Goal: Information Seeking & Learning: Find specific fact

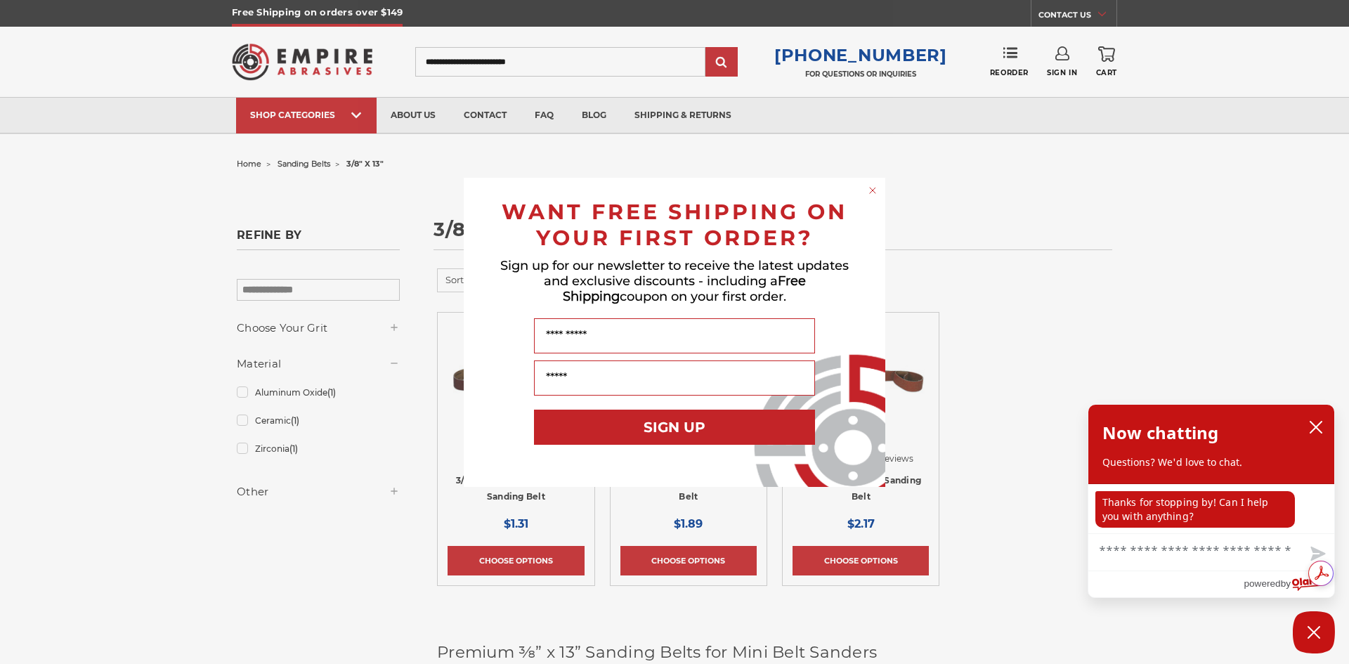
click at [877, 191] on circle "Close dialog" at bounding box center [873, 189] width 13 height 13
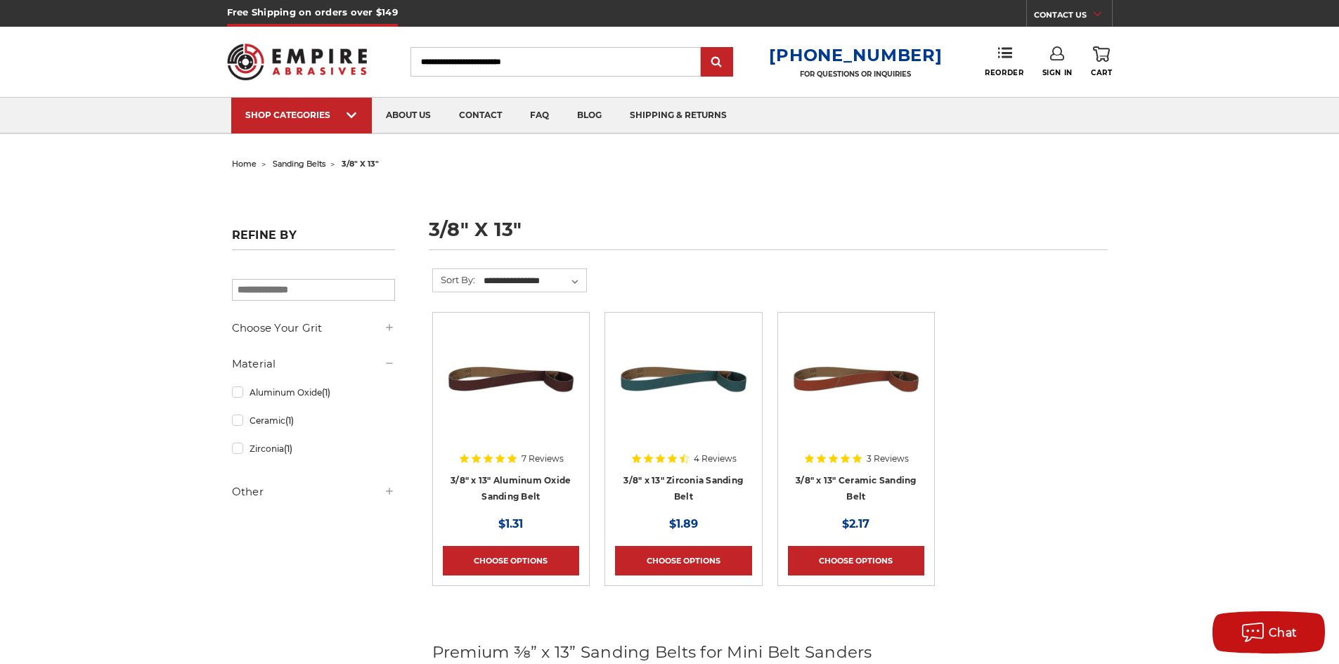
click at [562, 59] on input "Search" at bounding box center [555, 62] width 290 height 30
type input "****"
click at [703, 48] on input "submit" at bounding box center [717, 62] width 28 height 28
